Goal: Information Seeking & Learning: Learn about a topic

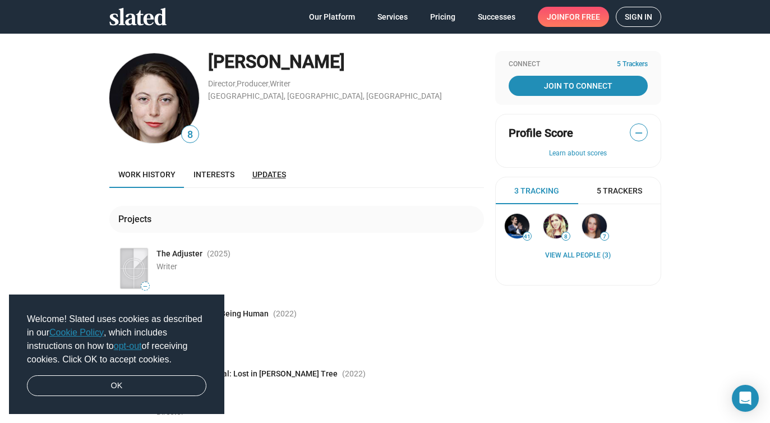
click at [253, 172] on span "Updates" at bounding box center [270, 174] width 34 height 9
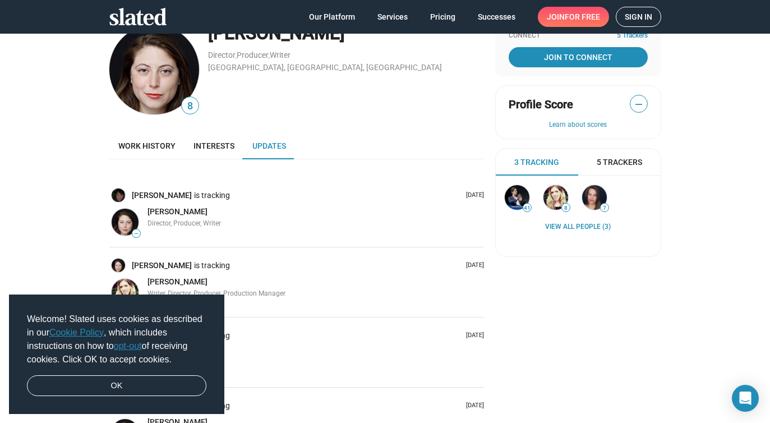
scroll to position [9, 0]
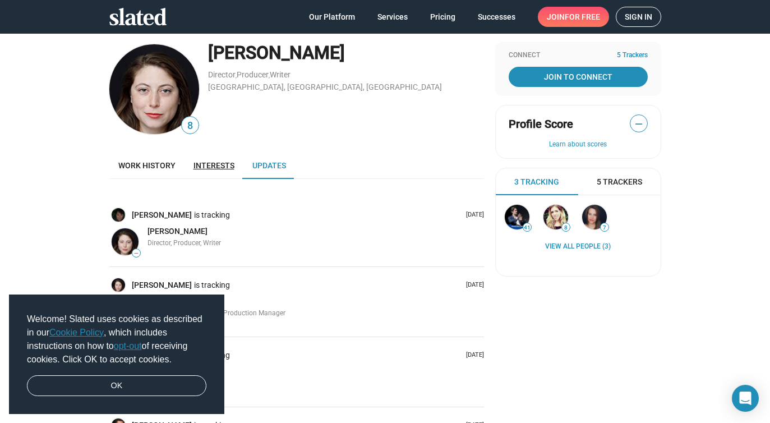
click at [201, 167] on span "Interests" at bounding box center [214, 165] width 41 height 9
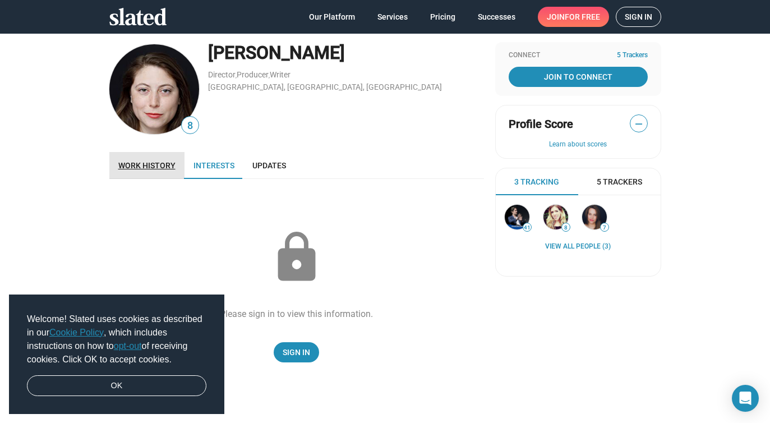
click at [159, 162] on span "Work history" at bounding box center [146, 165] width 57 height 9
